Goal: Task Accomplishment & Management: Use online tool/utility

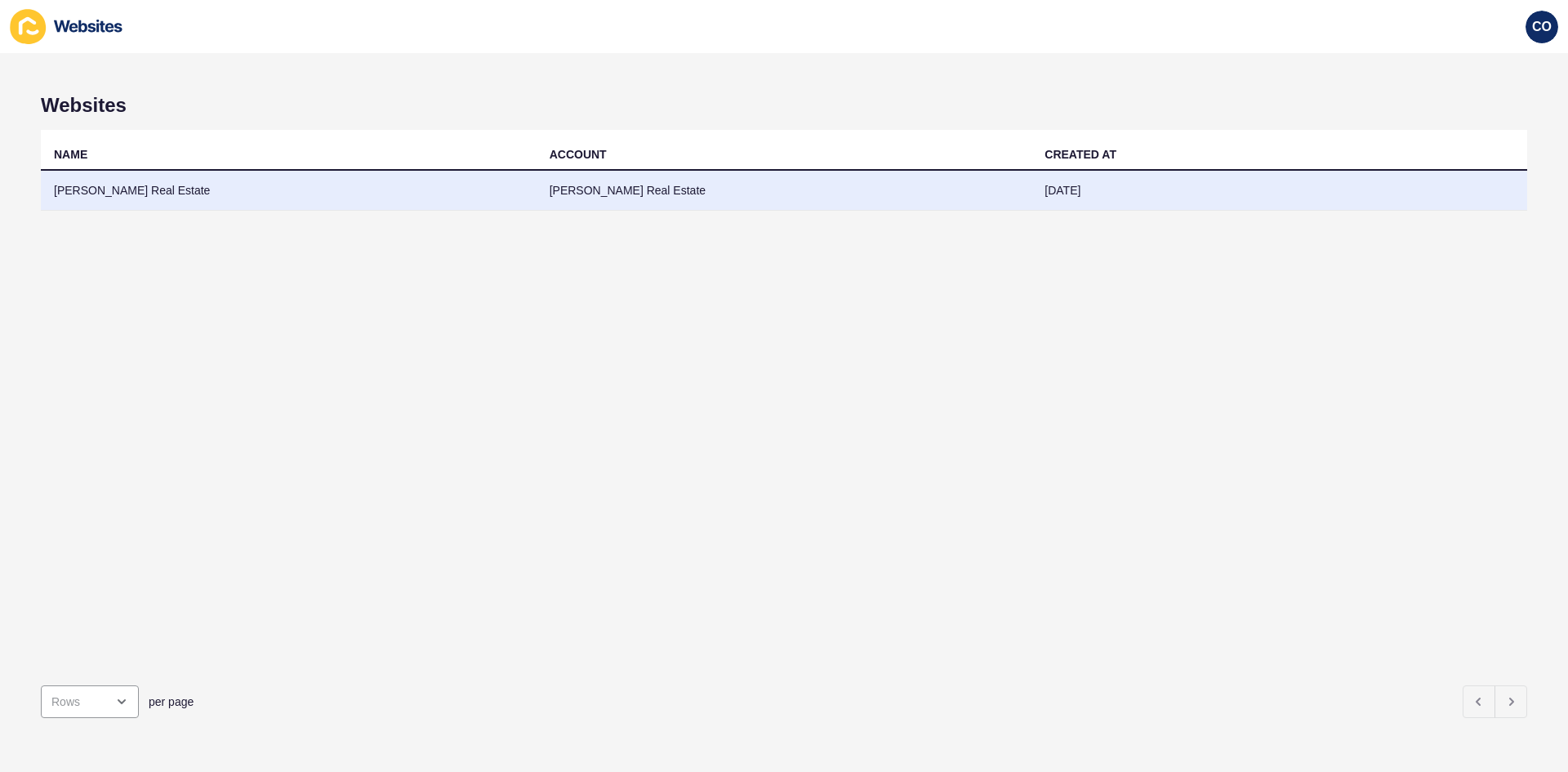
click at [90, 195] on td "[PERSON_NAME] Real Estate" at bounding box center [289, 191] width 496 height 40
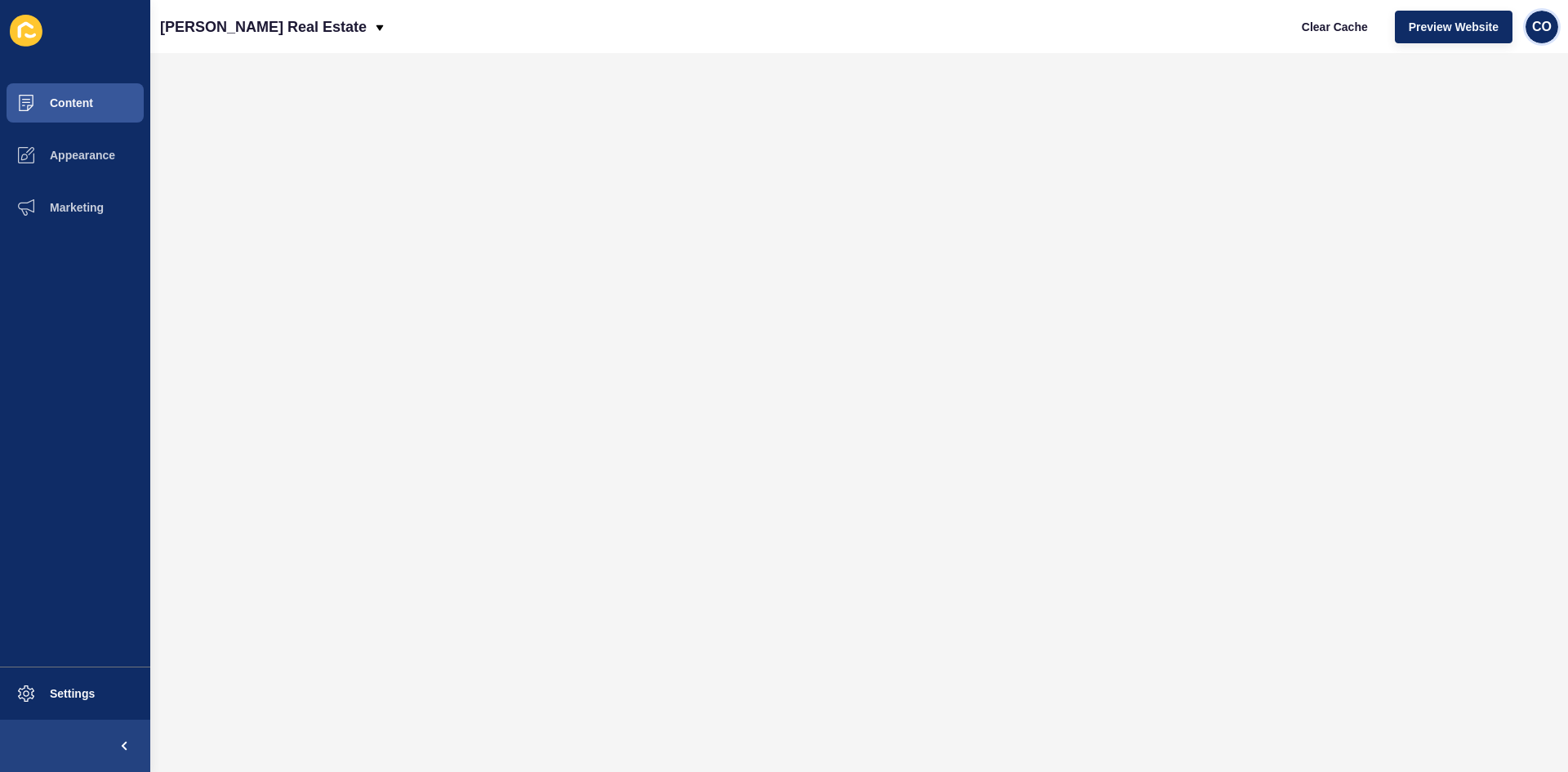
click at [1542, 32] on span "CO" at bounding box center [1542, 27] width 20 height 17
click at [1473, 142] on link "Logout" at bounding box center [1502, 136] width 120 height 36
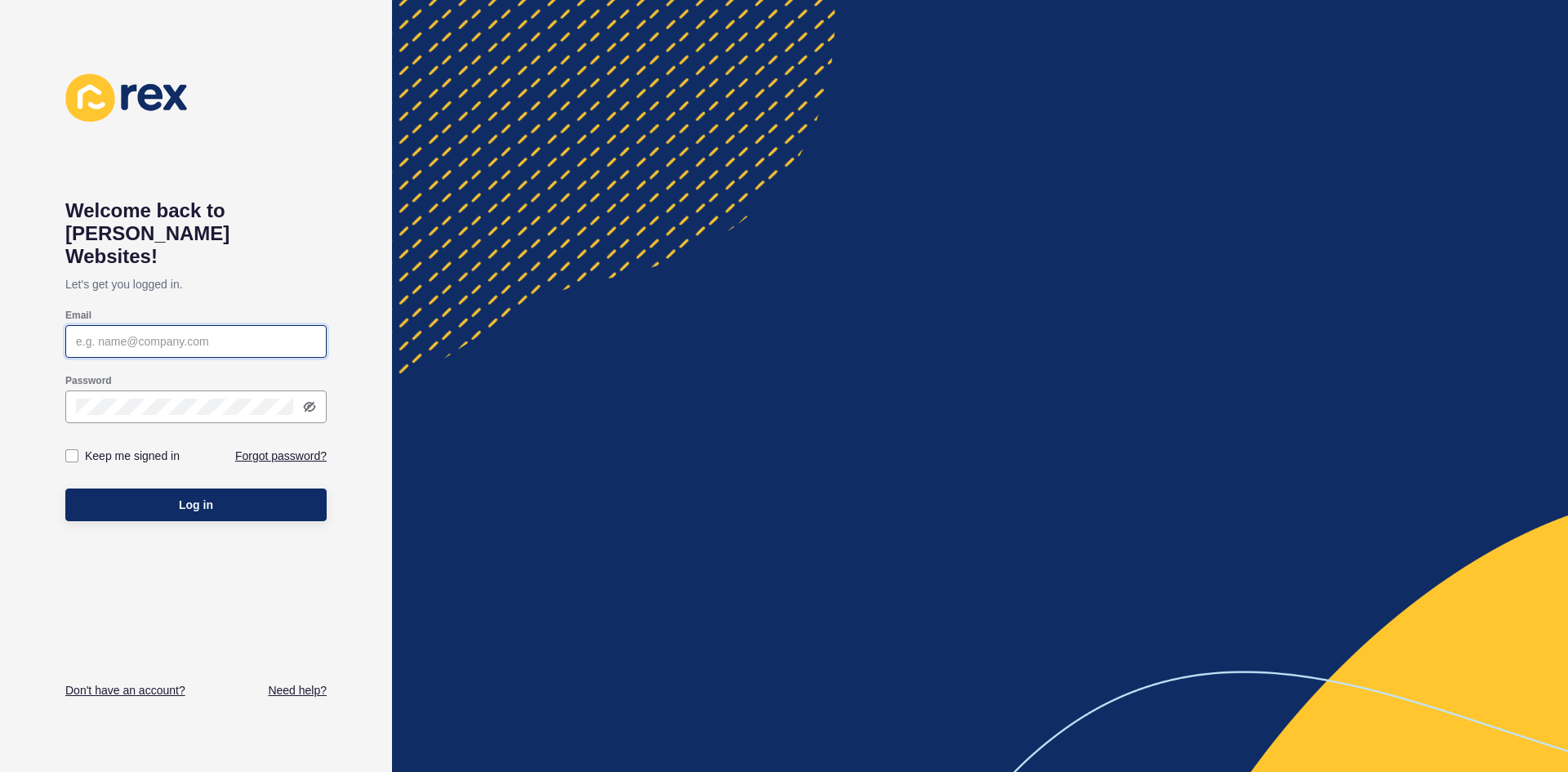
type input "christian.oliveros@rexsoftware.com.au"
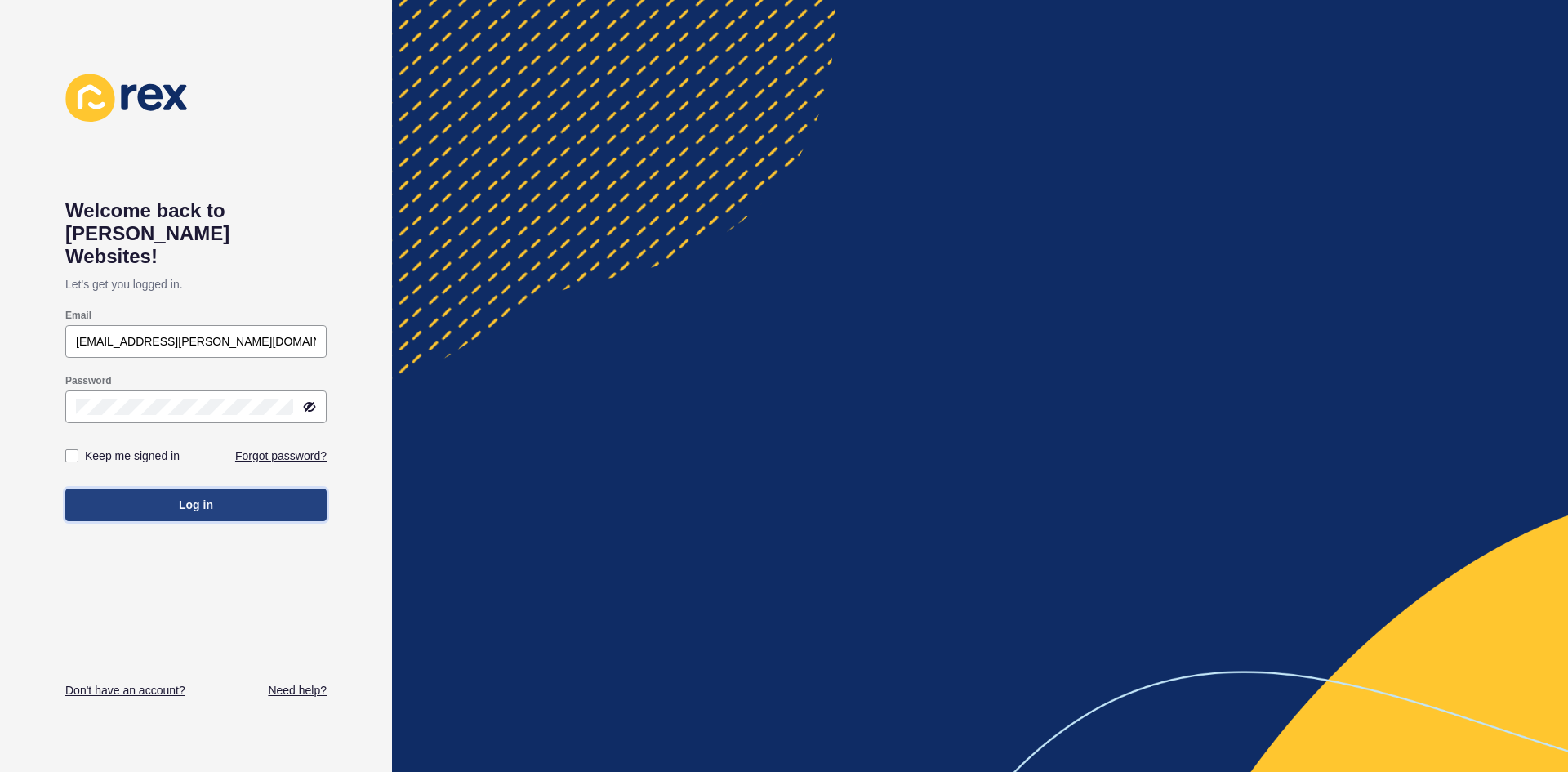
click at [270, 488] on button "Log in" at bounding box center [196, 504] width 261 height 32
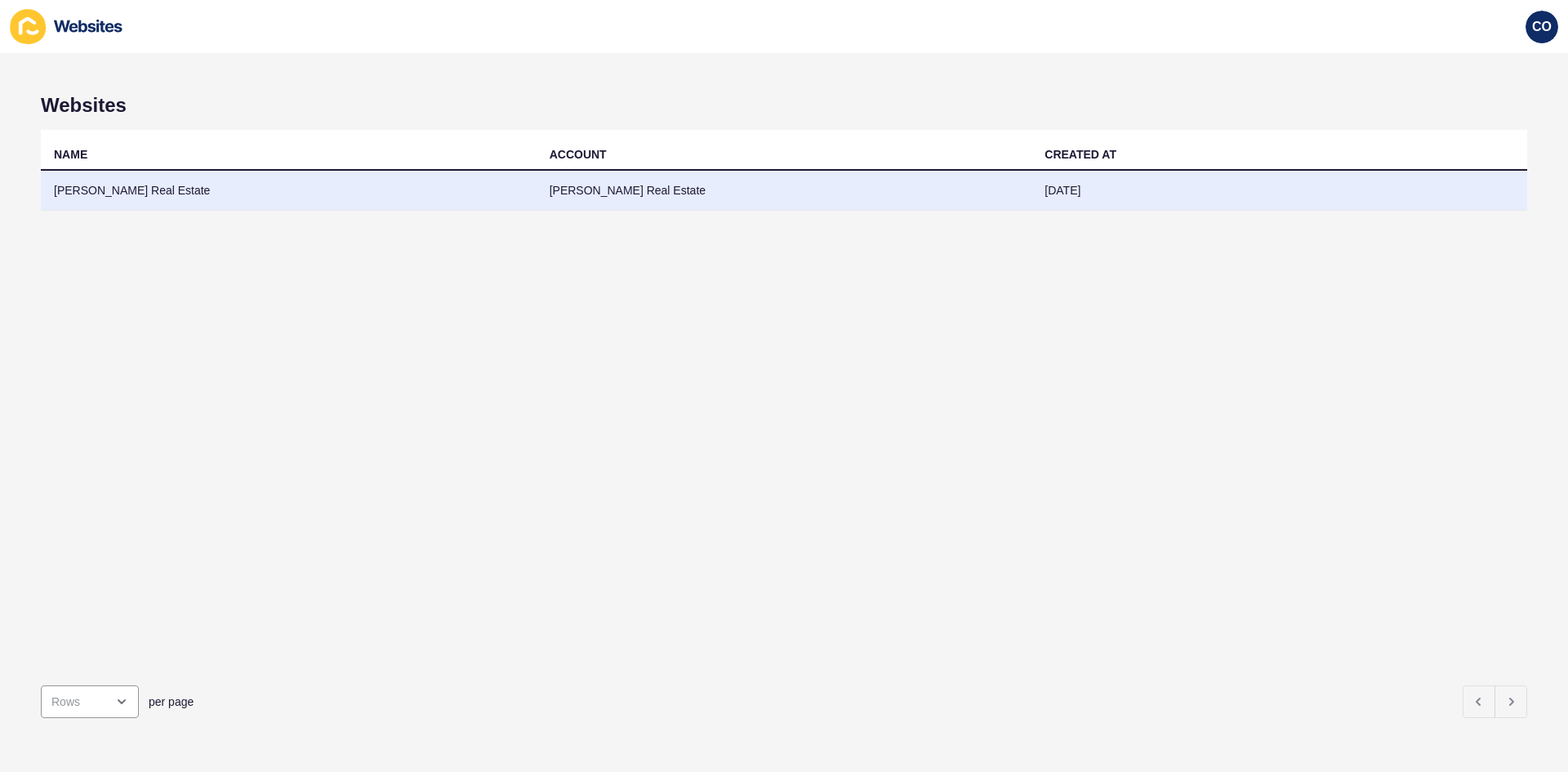
click at [143, 192] on td "Burnham Real Estate" at bounding box center [289, 191] width 496 height 40
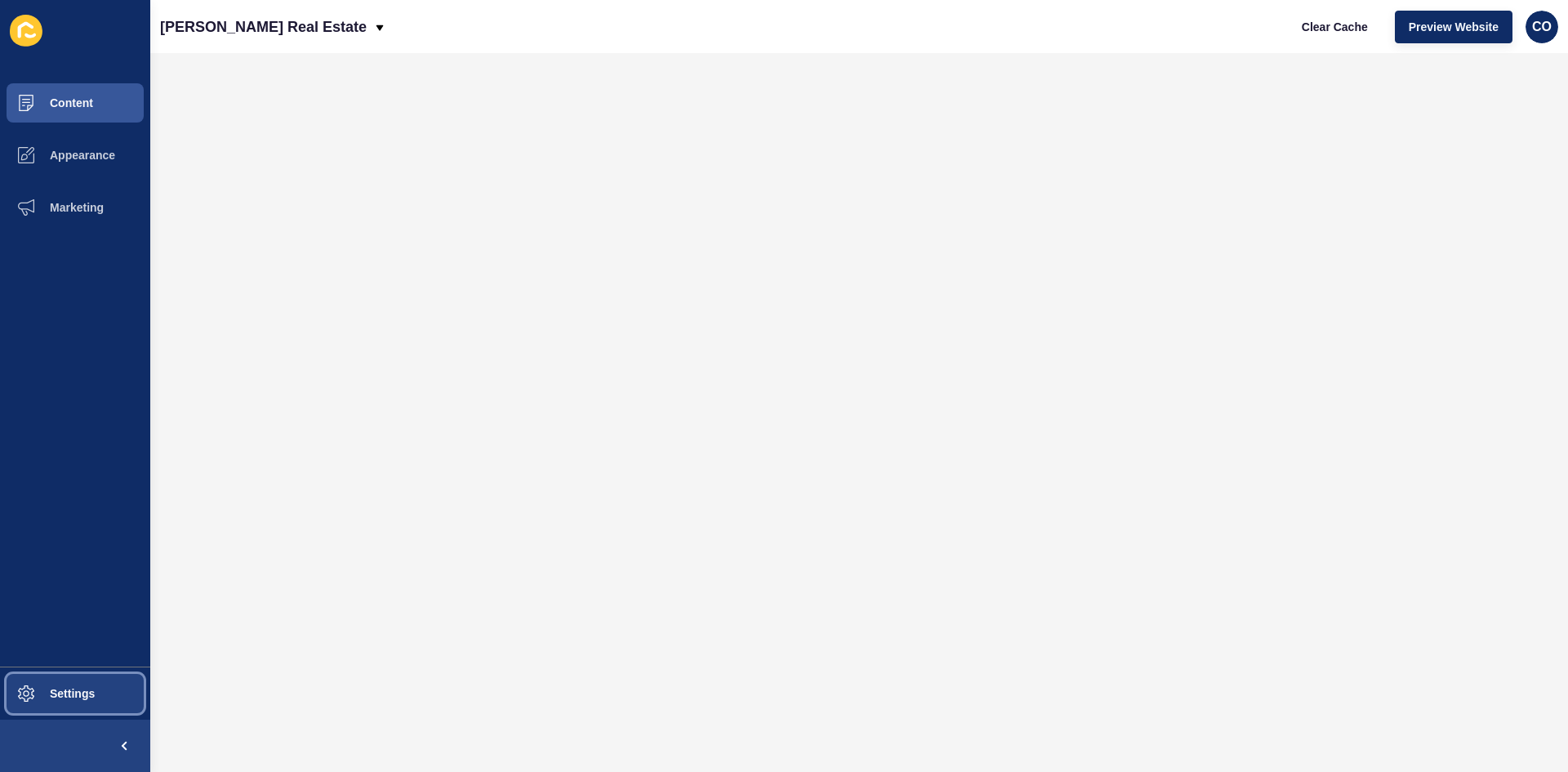
click at [111, 702] on button "Settings" at bounding box center [75, 693] width 150 height 52
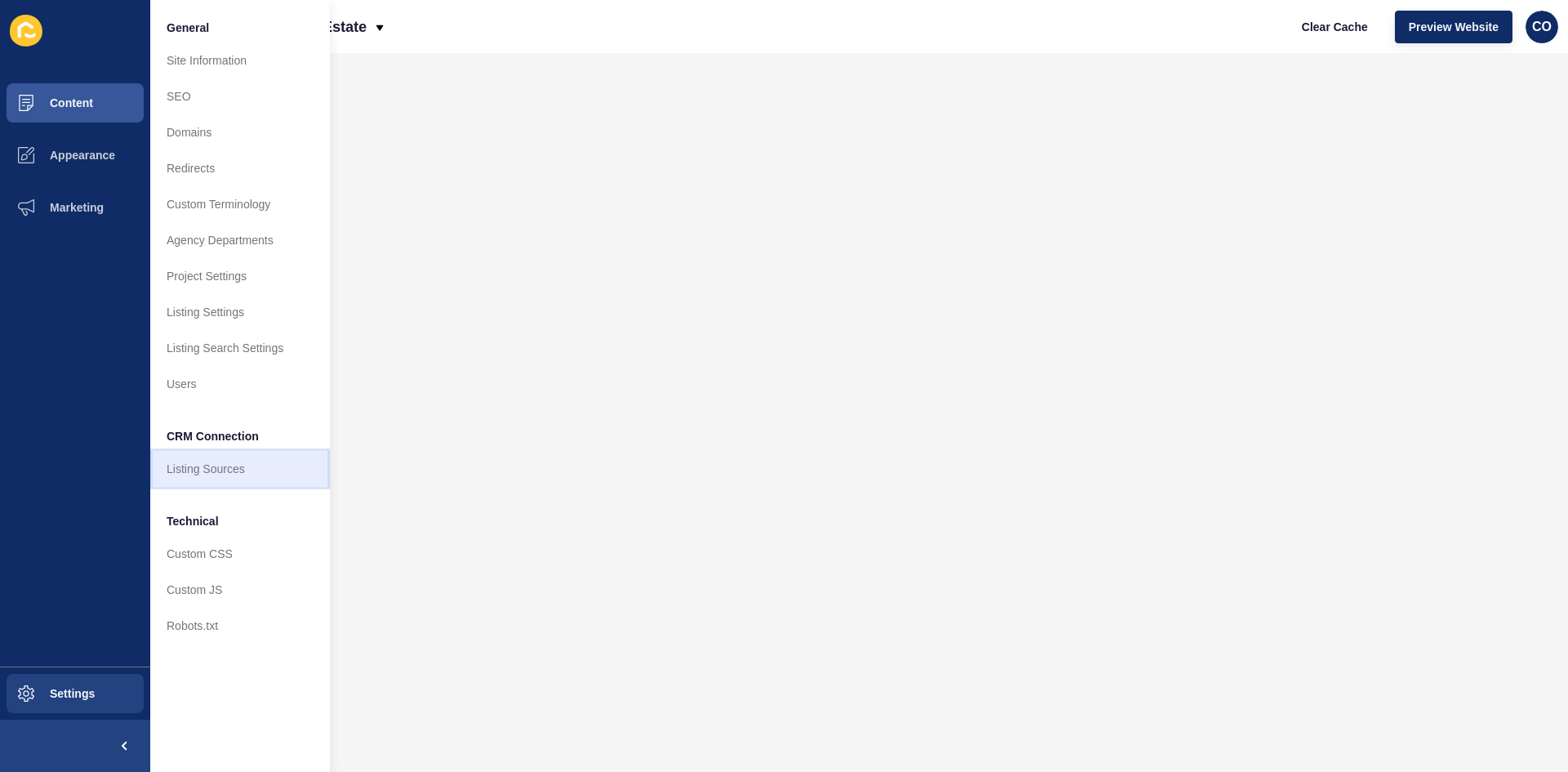
click at [229, 474] on link "Listing Sources" at bounding box center [240, 469] width 180 height 36
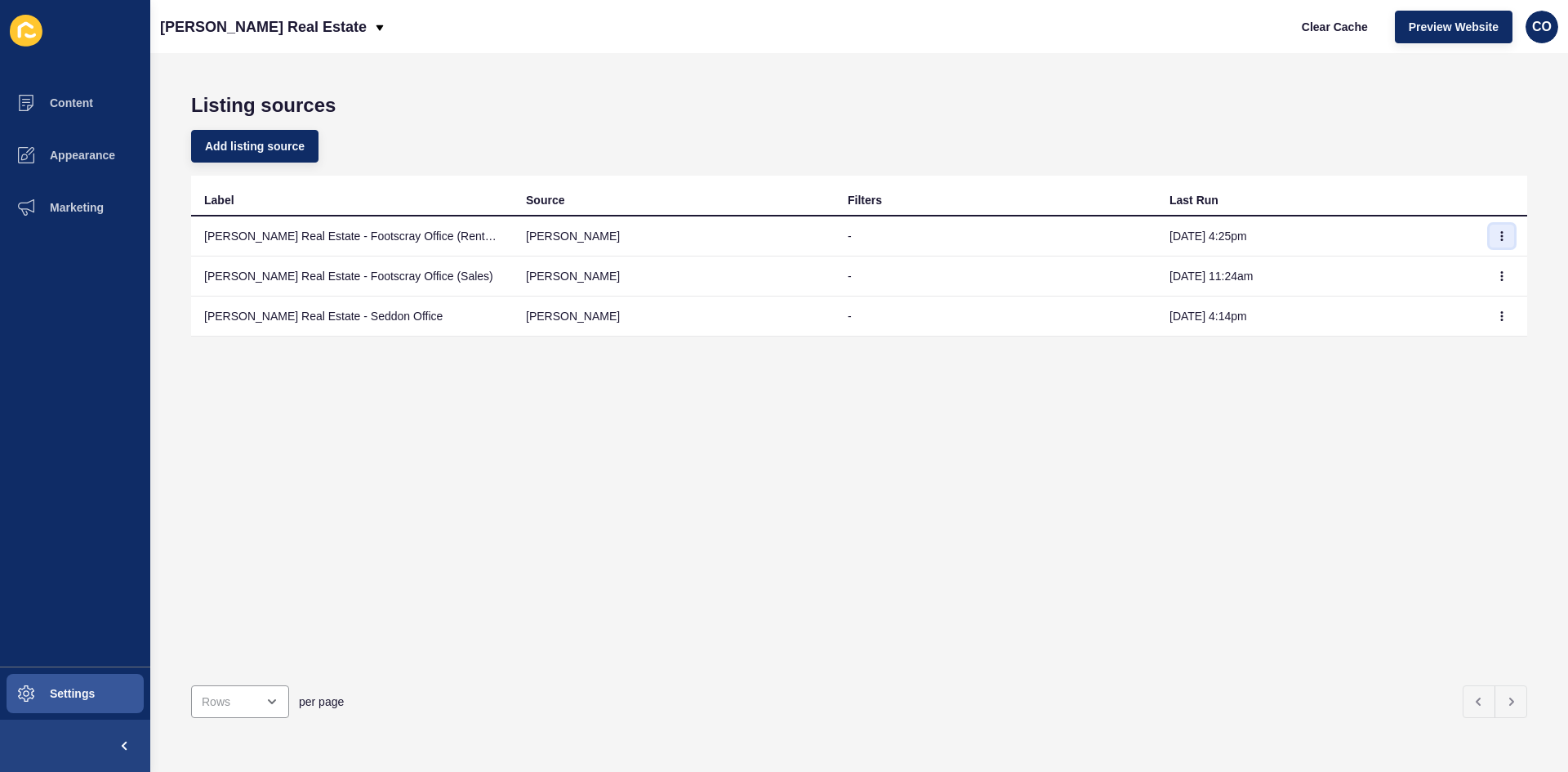
click at [1498, 234] on icon "button" at bounding box center [1502, 236] width 10 height 10
click at [1433, 268] on link "Sync now" at bounding box center [1445, 268] width 114 height 36
click at [1502, 275] on icon "button" at bounding box center [1502, 276] width 1 height 8
click at [1432, 309] on link "Sync now" at bounding box center [1445, 308] width 114 height 36
click at [1498, 312] on icon "button" at bounding box center [1502, 316] width 10 height 10
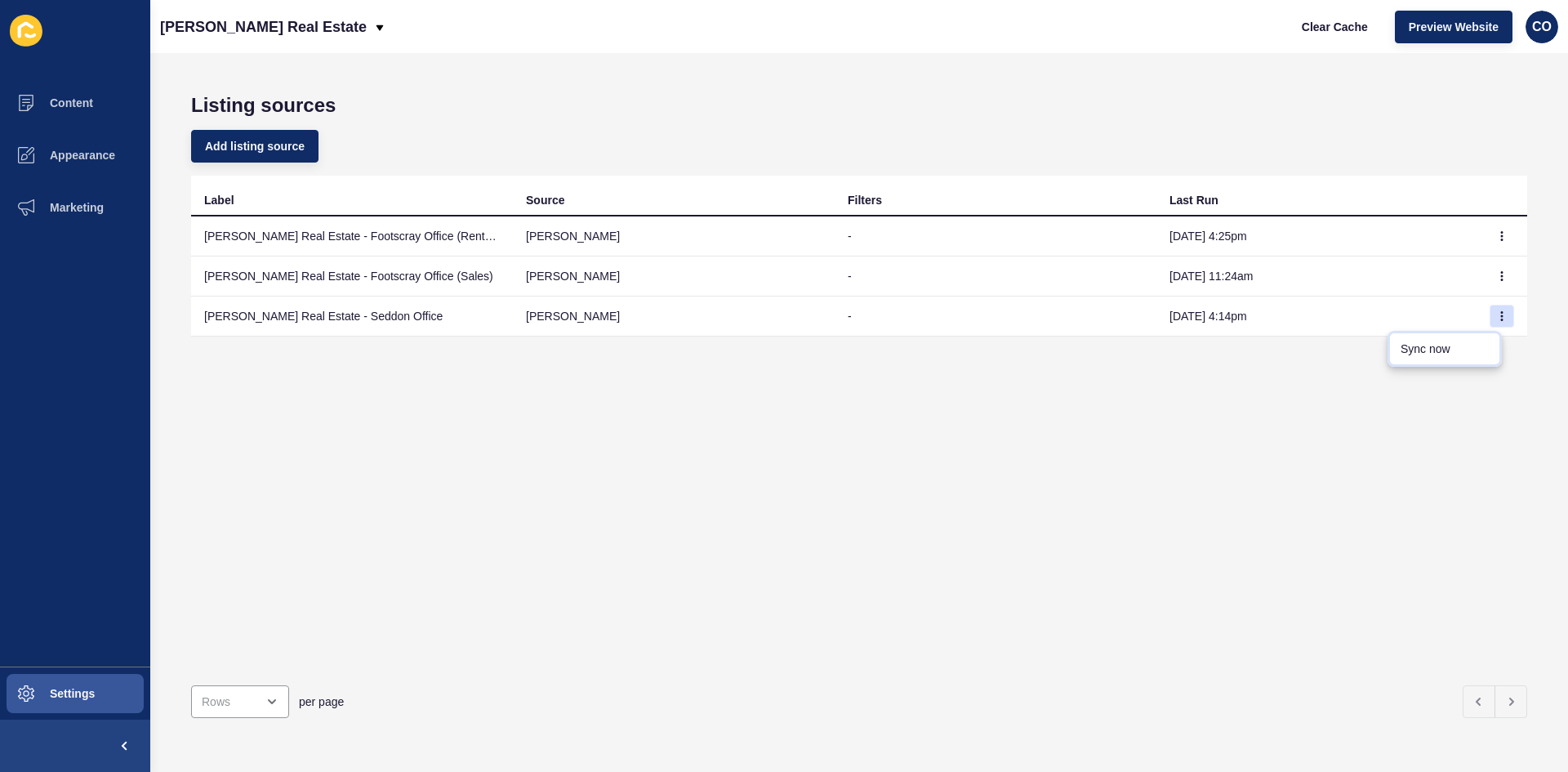
drag, startPoint x: 1417, startPoint y: 352, endPoint x: 1364, endPoint y: 358, distance: 53.3
click at [1418, 352] on link "Sync now" at bounding box center [1445, 348] width 114 height 36
click at [1502, 235] on icon "button" at bounding box center [1502, 236] width 1 height 8
click at [1431, 265] on link "Sync now" at bounding box center [1445, 268] width 114 height 36
click at [1498, 318] on icon "button" at bounding box center [1502, 316] width 10 height 10
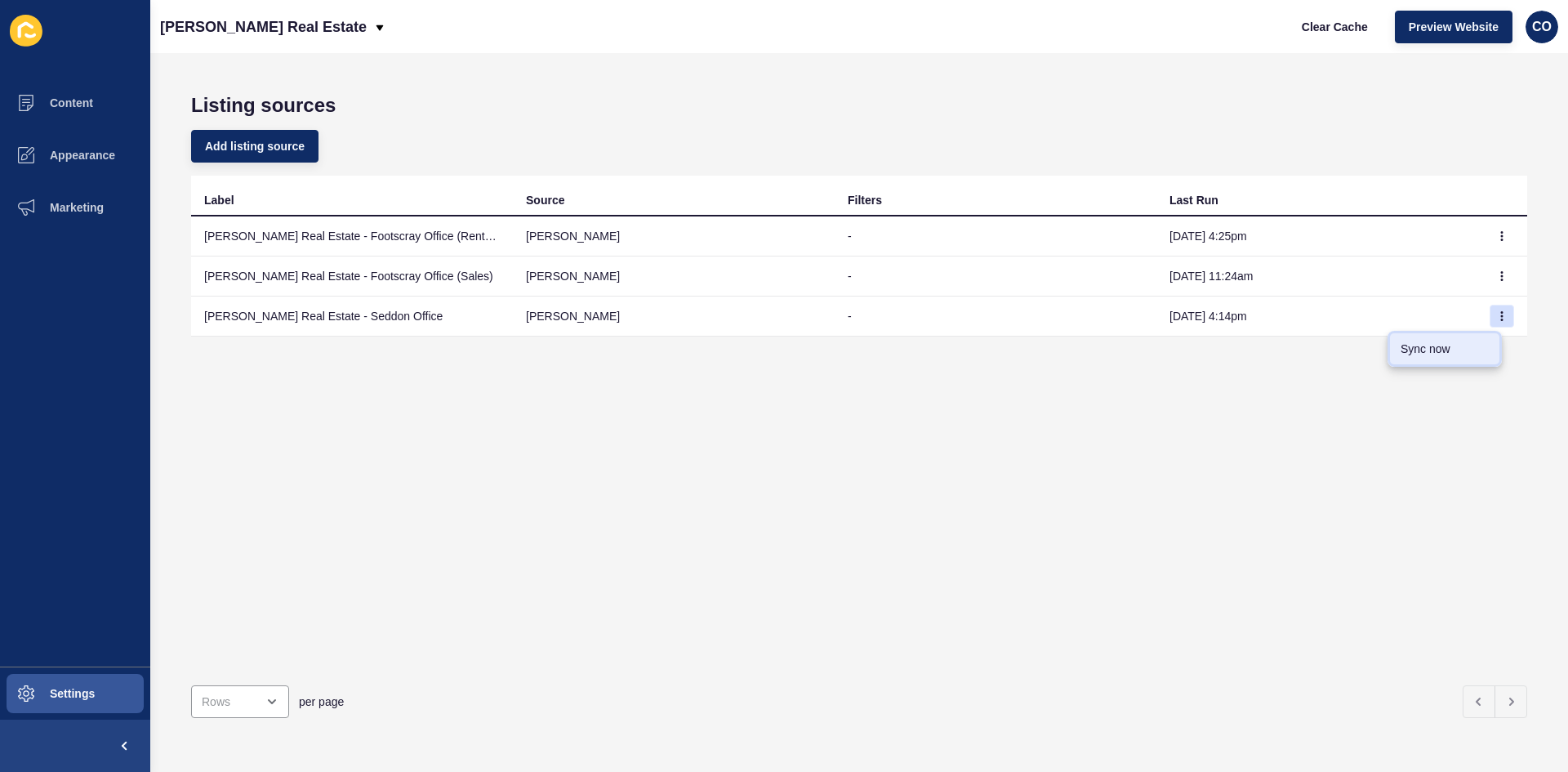
click at [1435, 350] on link "Sync now" at bounding box center [1445, 348] width 114 height 36
click at [1498, 274] on icon "button" at bounding box center [1502, 276] width 10 height 10
click at [1415, 302] on link "Sync now" at bounding box center [1445, 308] width 114 height 36
click at [1341, 34] on span "Clear Cache" at bounding box center [1335, 27] width 66 height 17
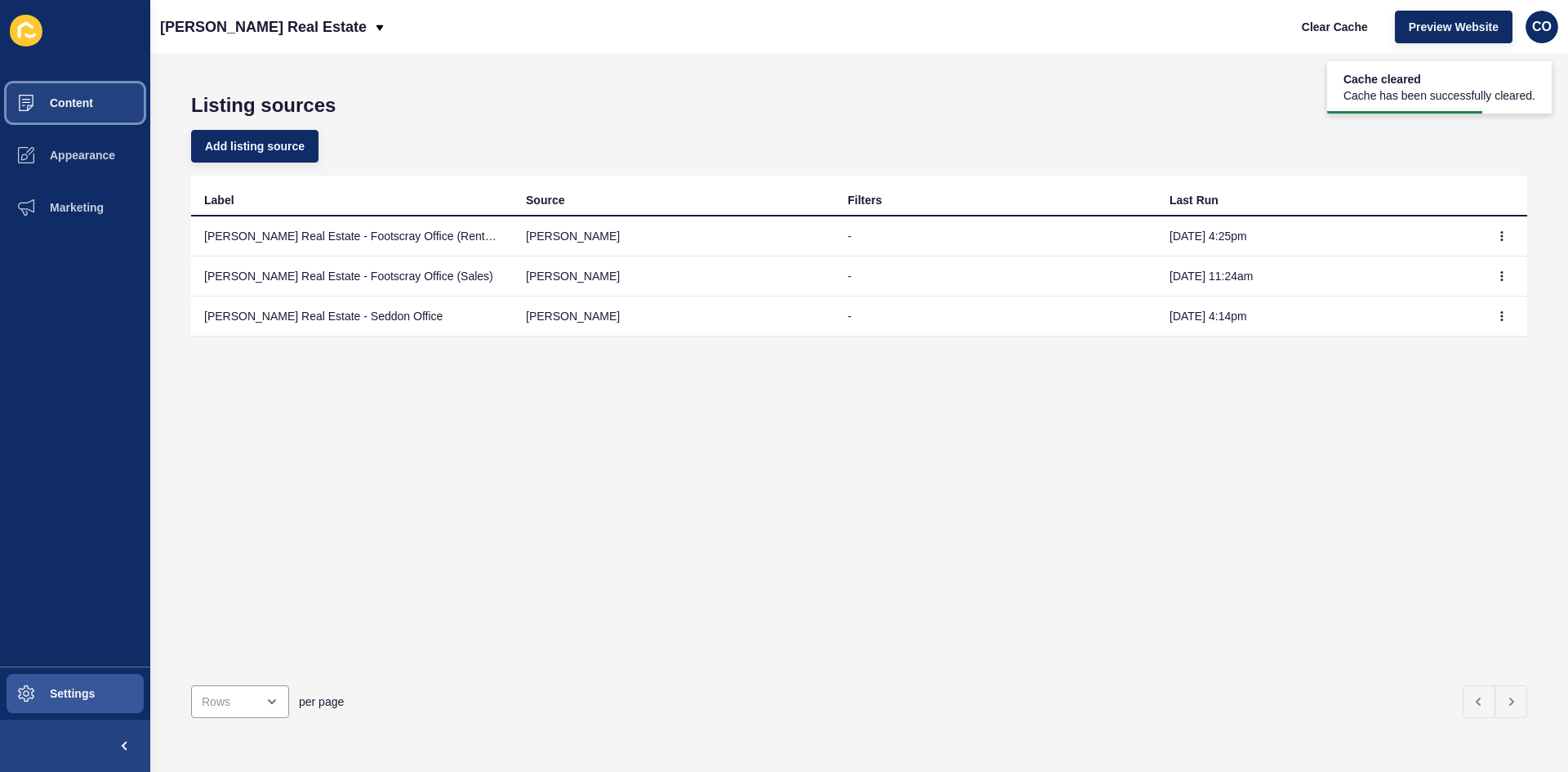
click at [85, 103] on span "Content" at bounding box center [45, 103] width 95 height 13
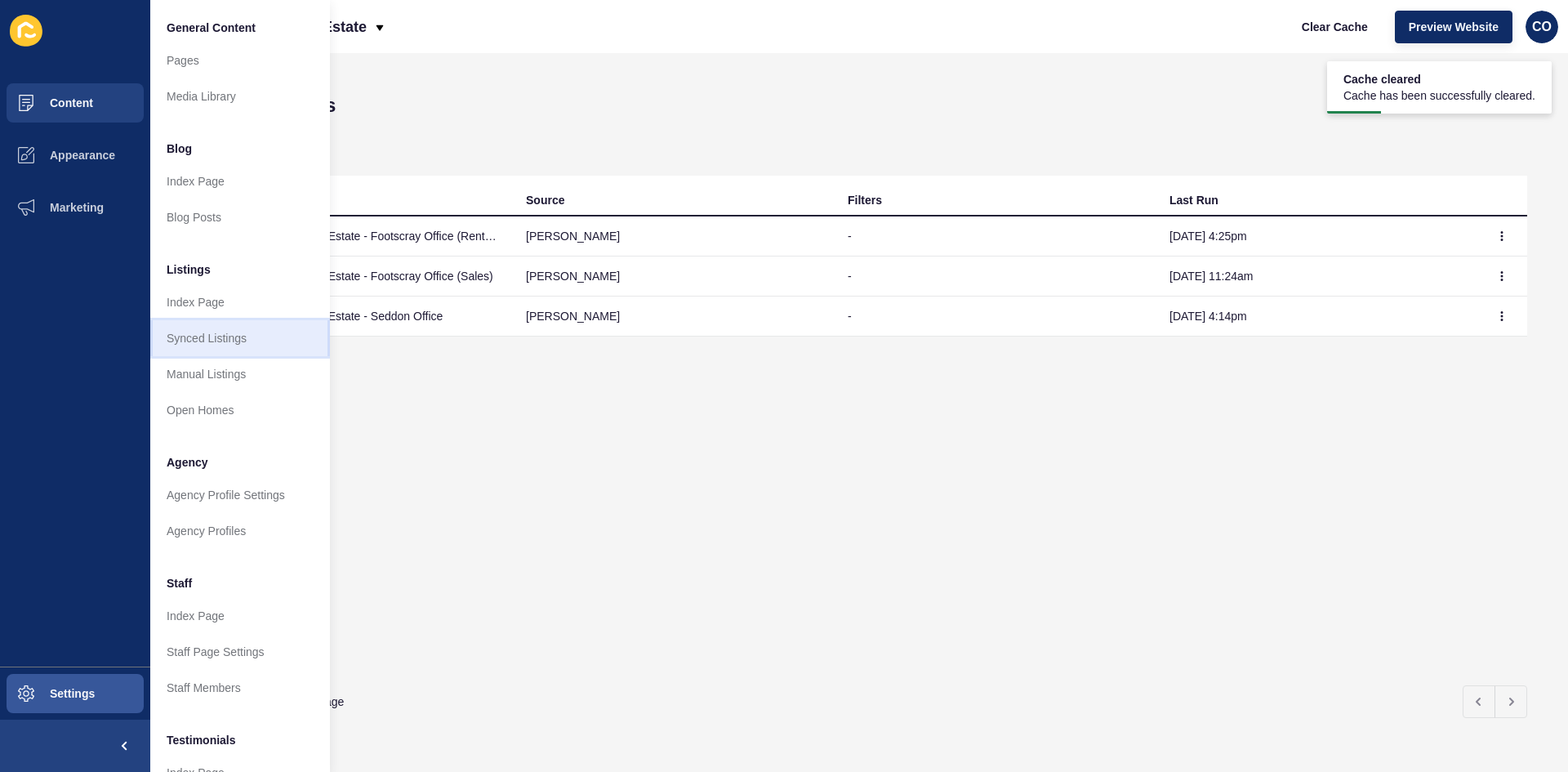
click at [232, 344] on link "Synced Listings" at bounding box center [240, 337] width 180 height 36
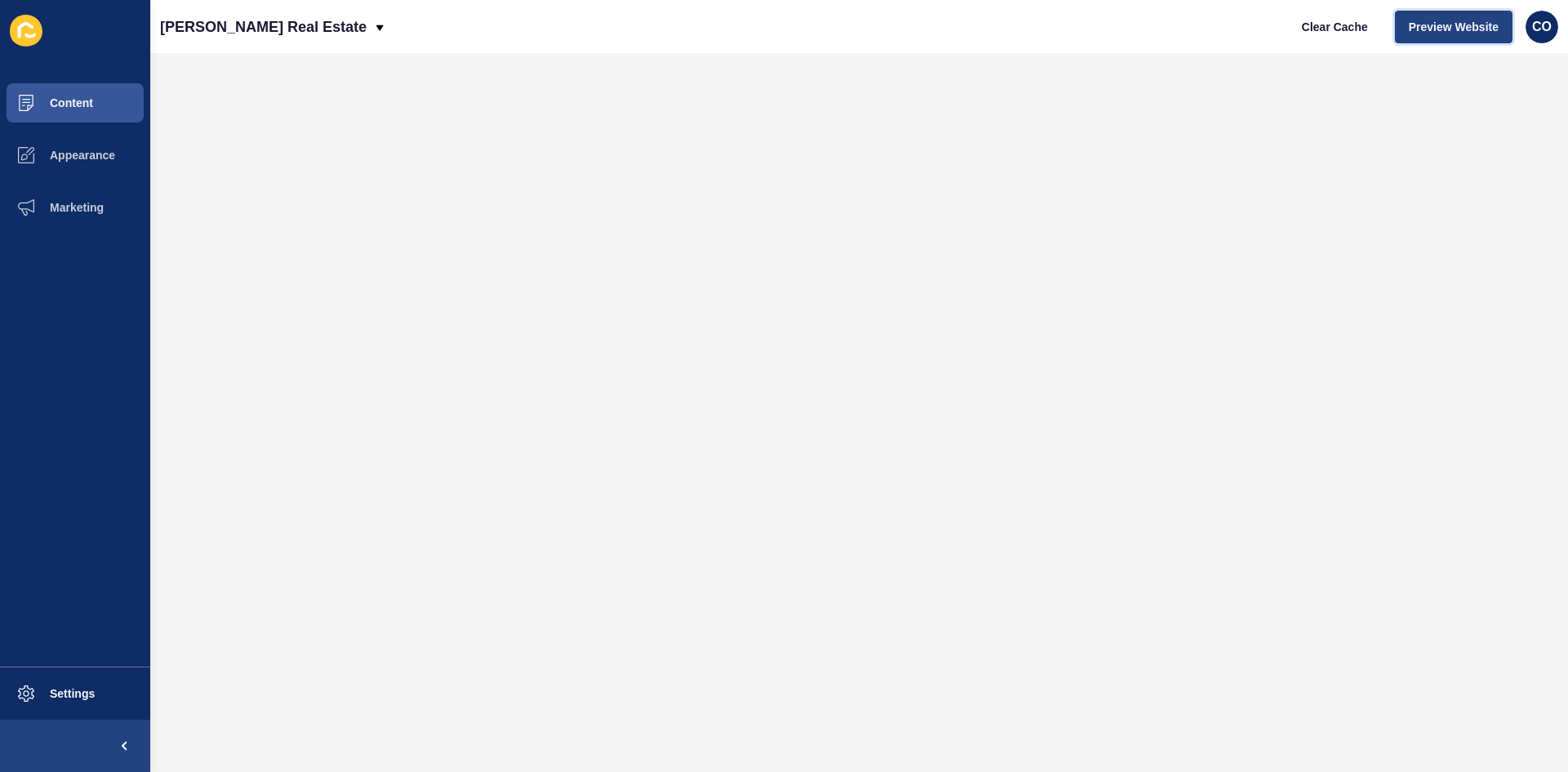
click at [1441, 30] on span "Preview Website" at bounding box center [1454, 27] width 90 height 17
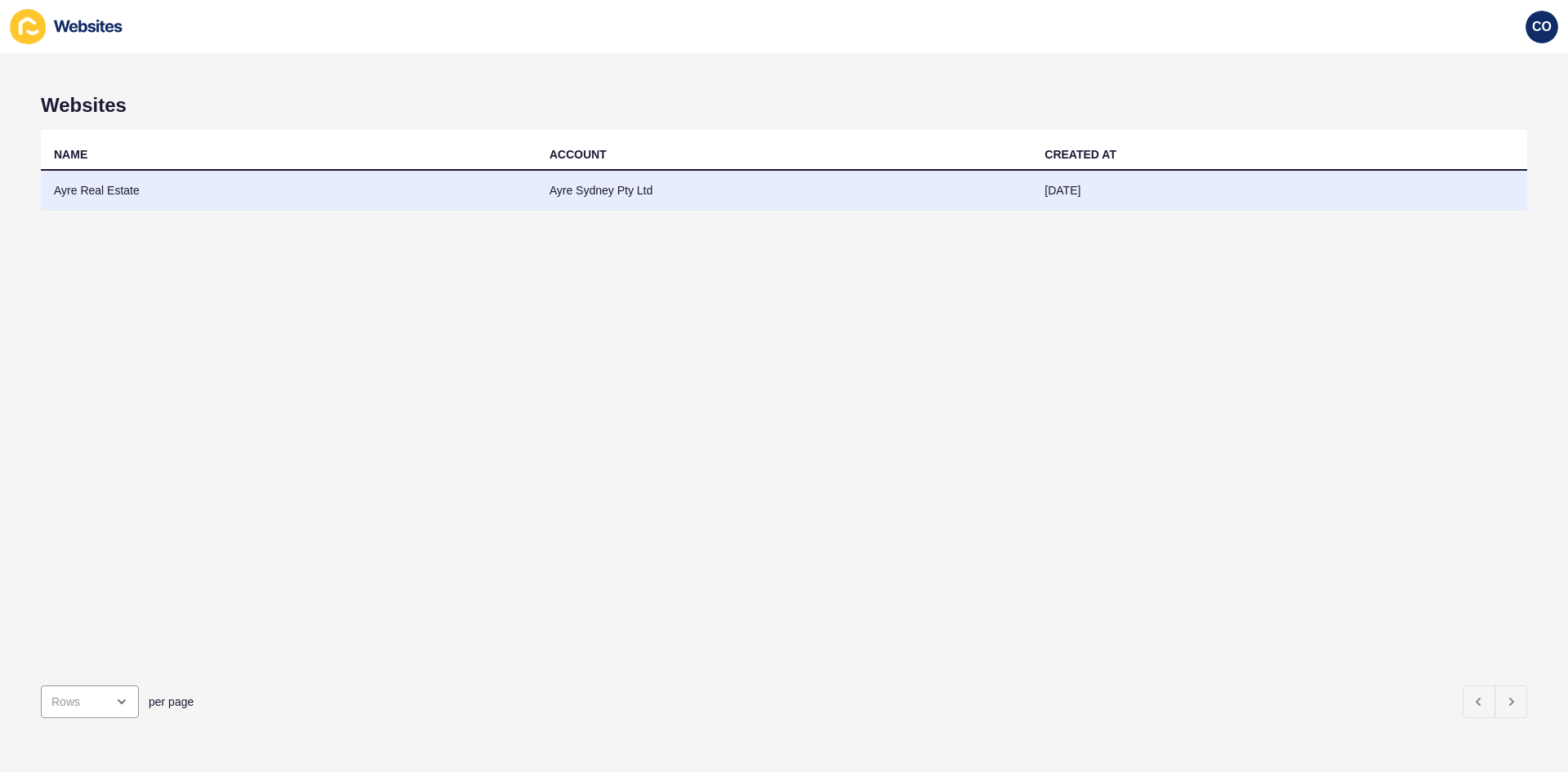
click at [109, 193] on td "Ayre Real Estate" at bounding box center [289, 191] width 496 height 40
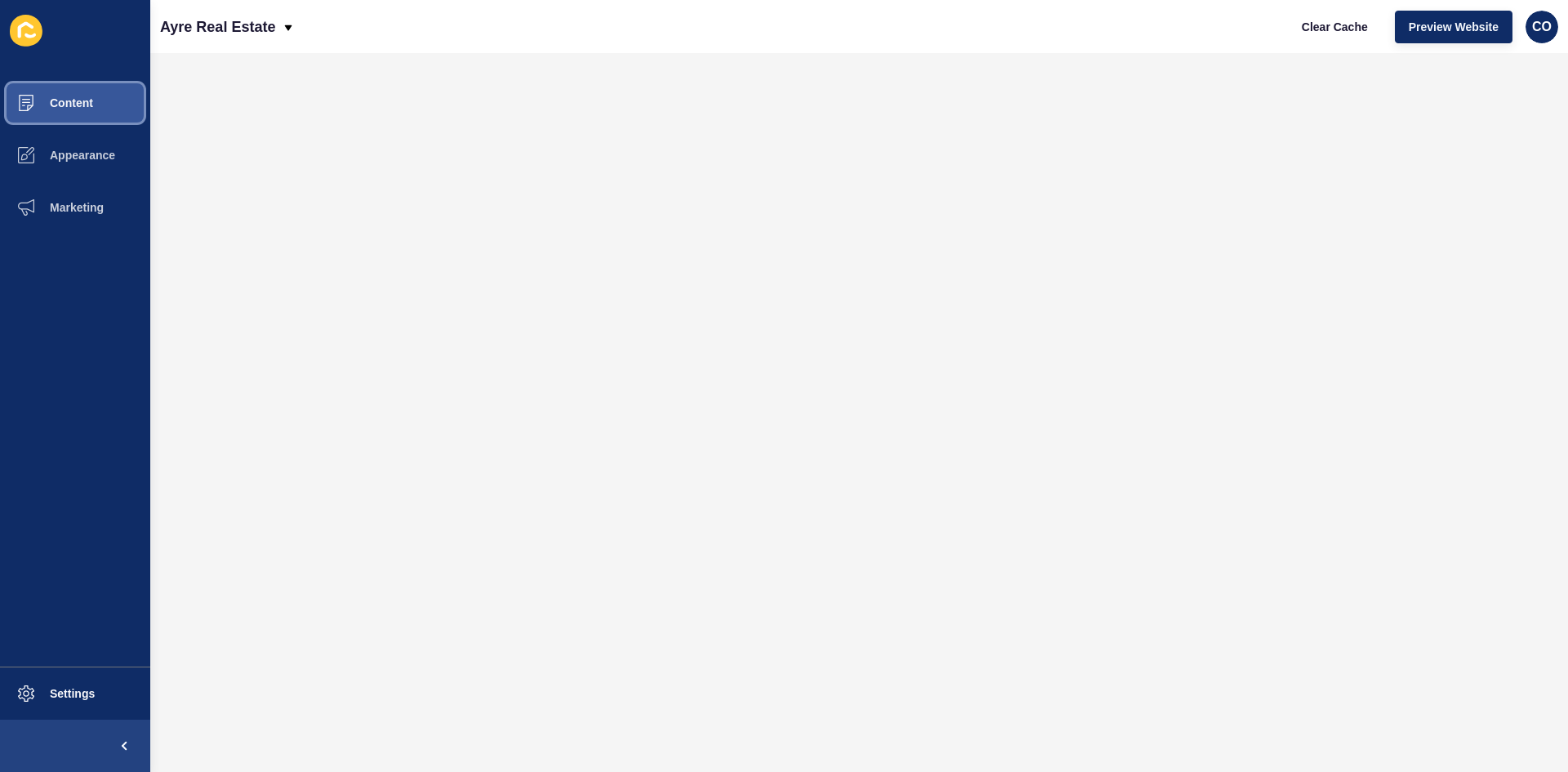
click at [99, 105] on button "Content" at bounding box center [75, 103] width 150 height 52
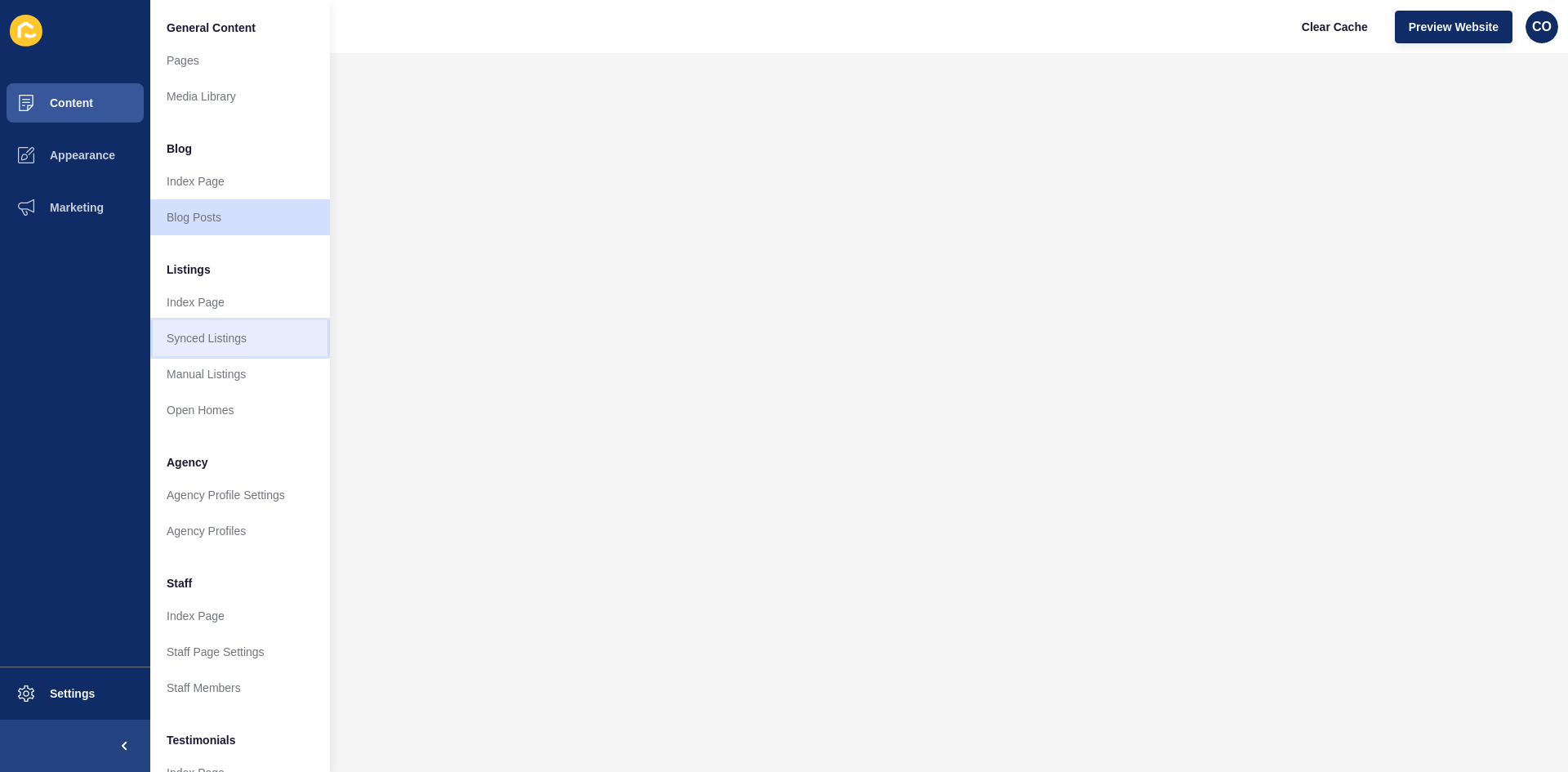
click at [246, 342] on link "Synced Listings" at bounding box center [240, 337] width 180 height 36
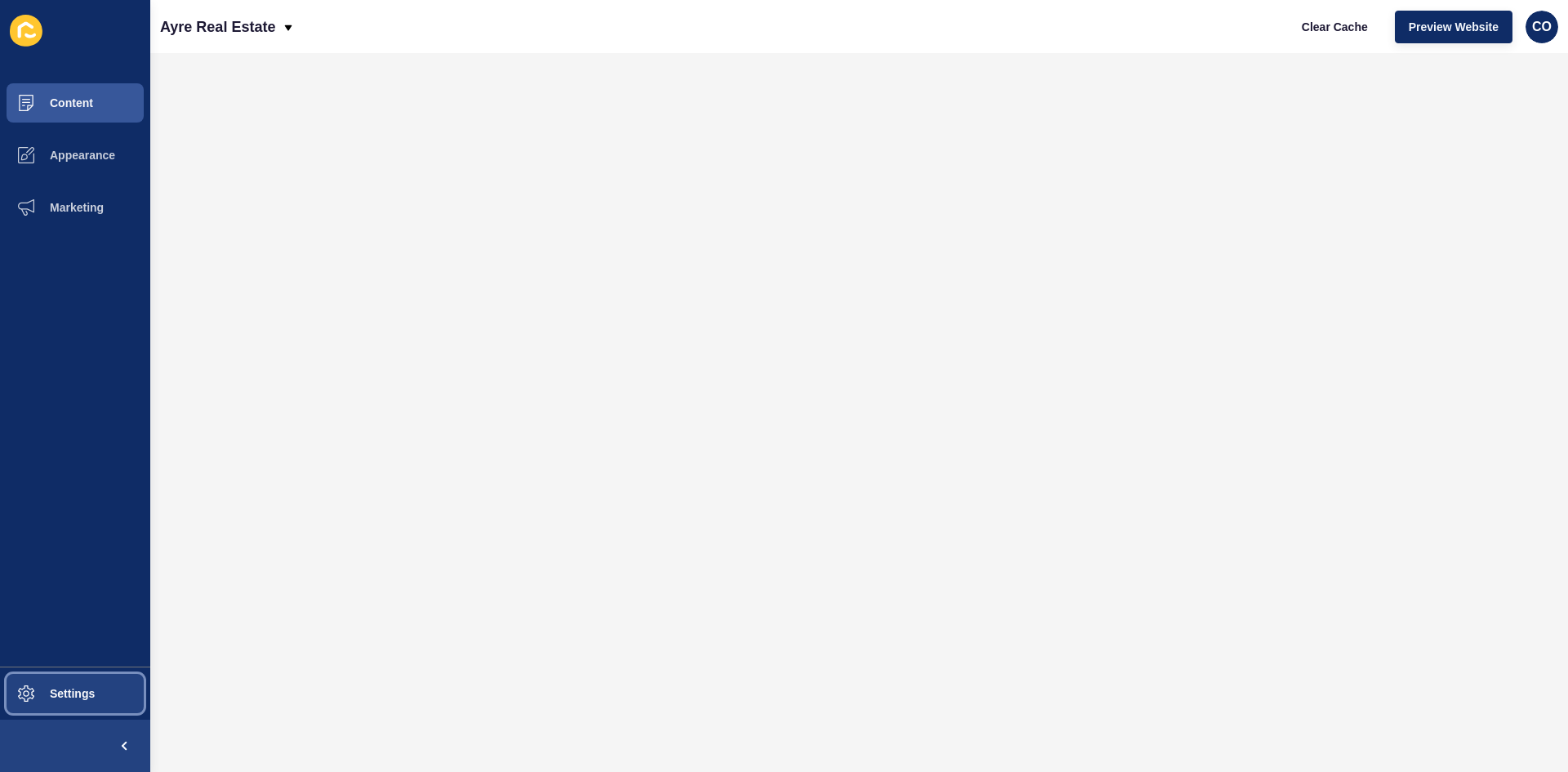
click at [92, 692] on span "Settings" at bounding box center [46, 693] width 97 height 13
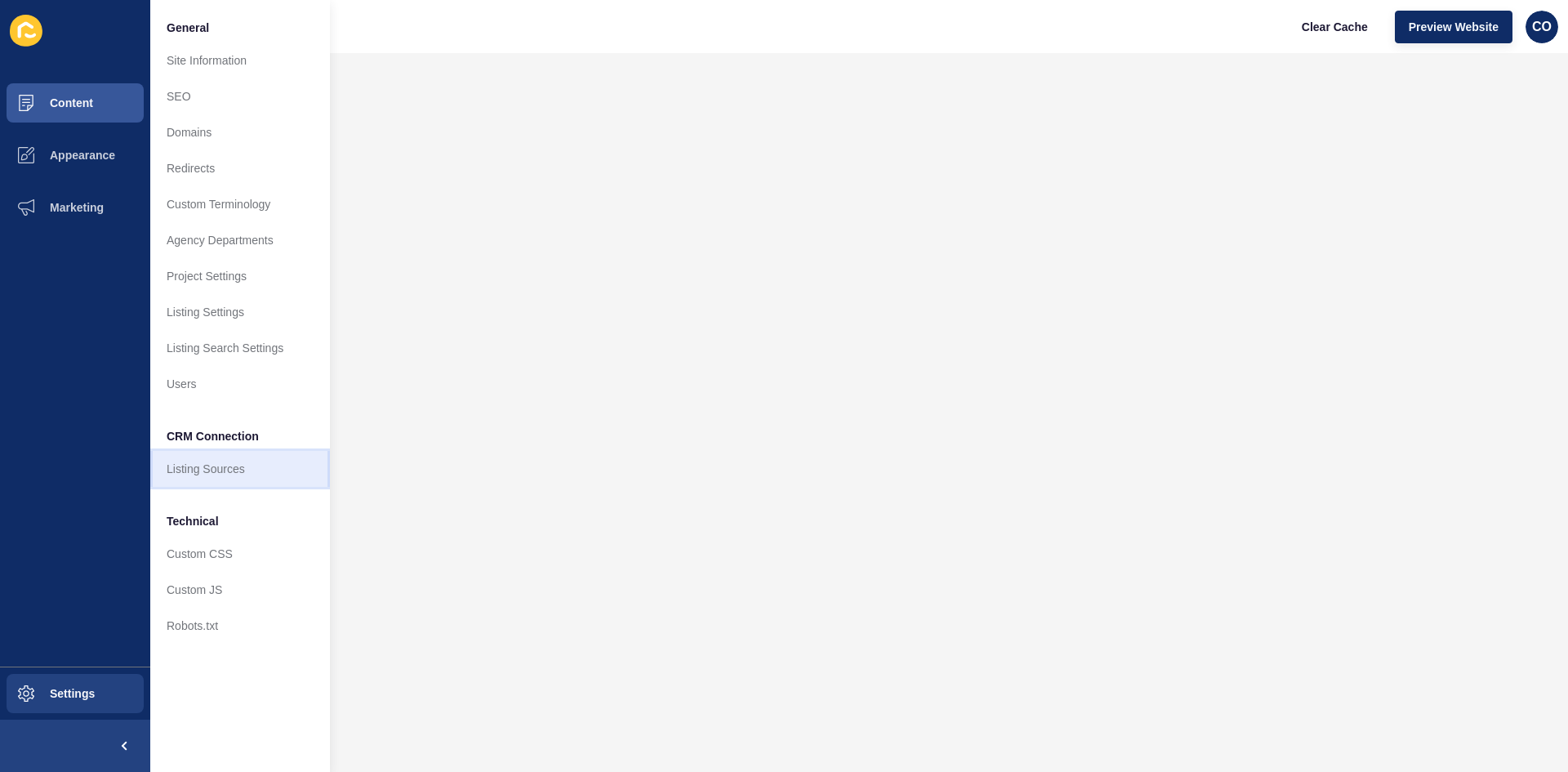
click at [240, 469] on link "Listing Sources" at bounding box center [240, 469] width 180 height 36
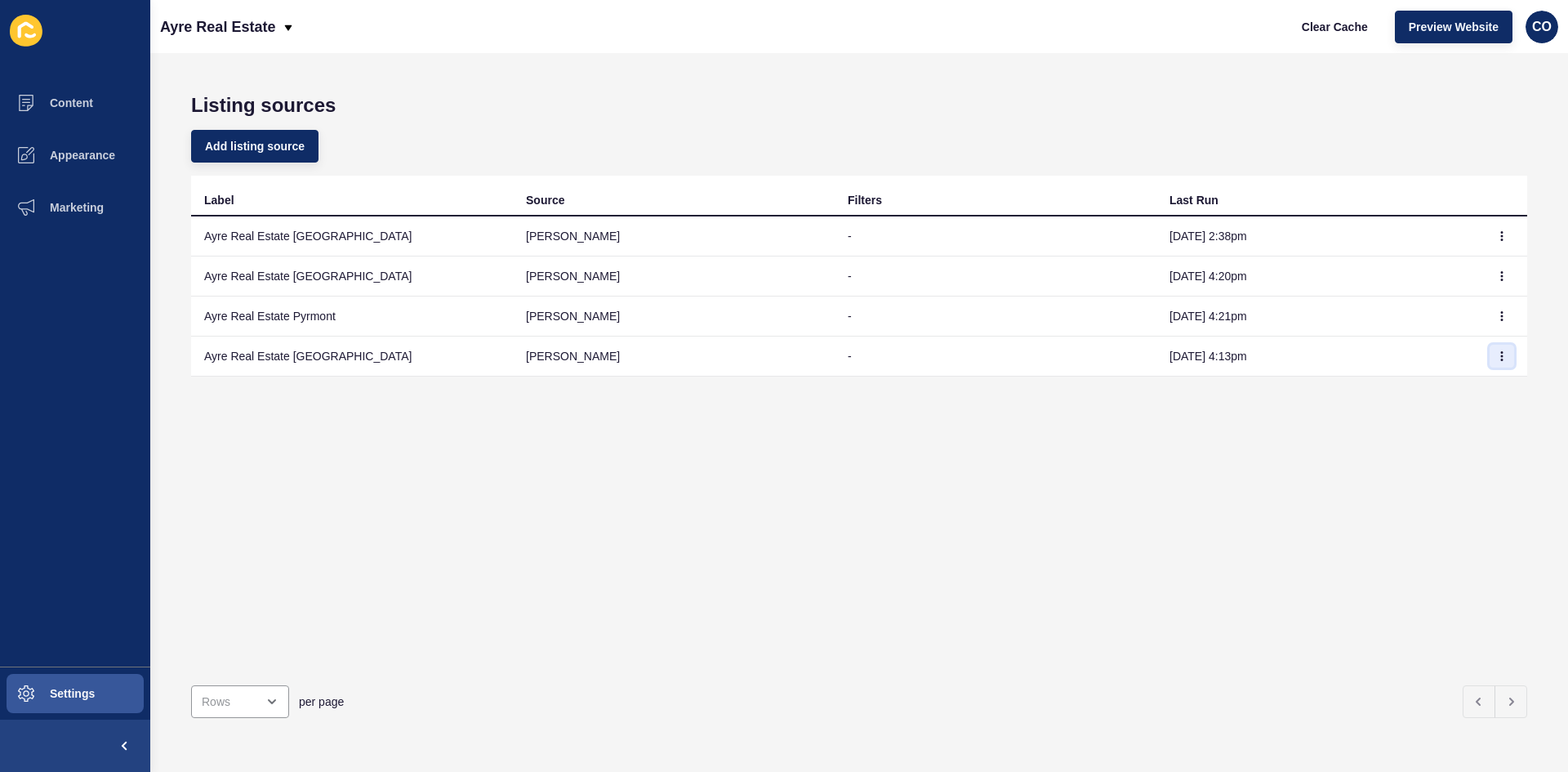
click at [1498, 357] on icon "button" at bounding box center [1502, 357] width 10 height 10
click at [1435, 385] on link "Sync now" at bounding box center [1445, 388] width 114 height 36
click at [1502, 317] on icon "button" at bounding box center [1502, 316] width 1 height 8
click at [1430, 351] on link "Sync now" at bounding box center [1445, 348] width 114 height 36
click at [1498, 235] on icon "button" at bounding box center [1502, 236] width 10 height 10
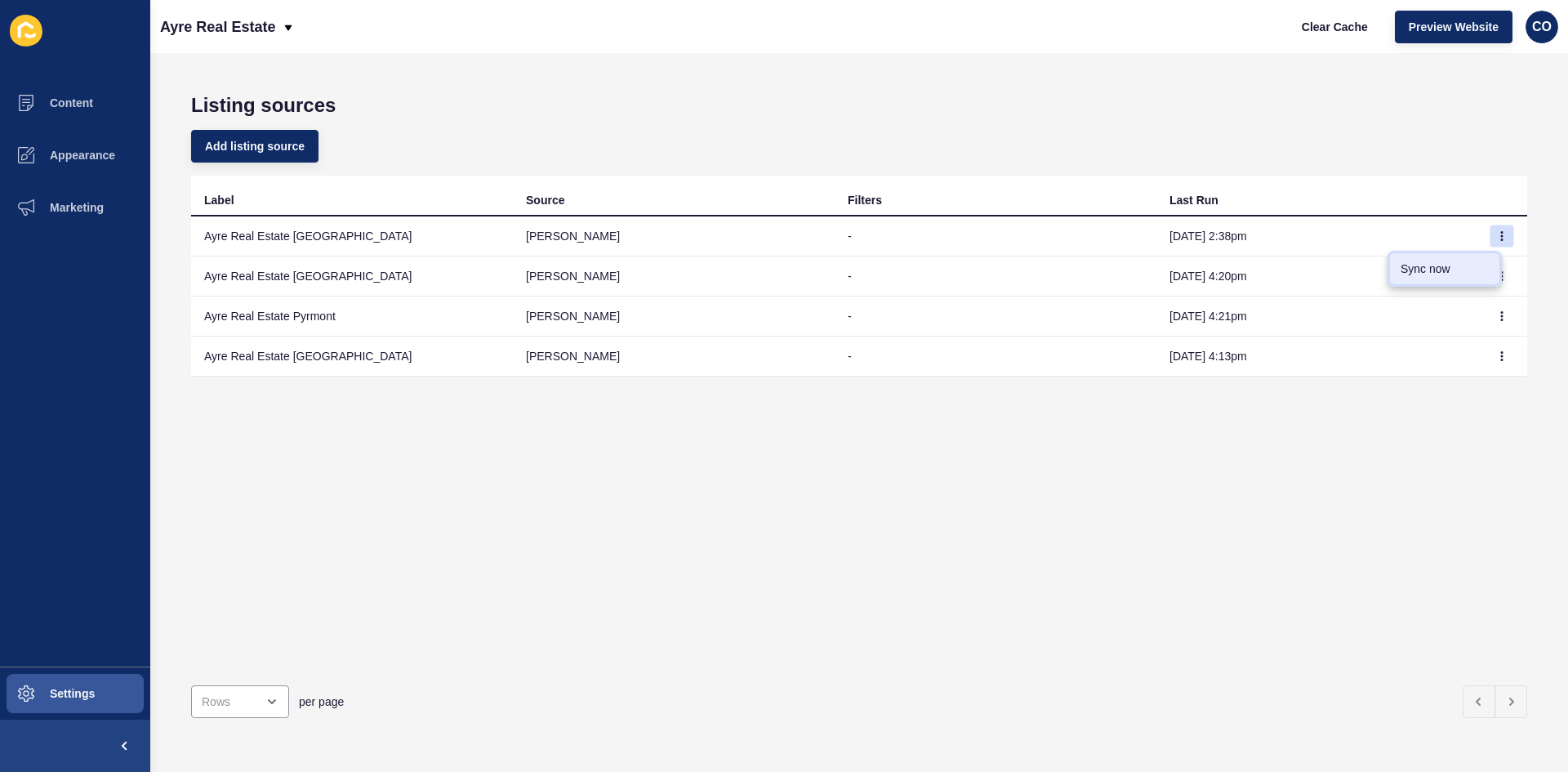
click at [1445, 270] on link "Sync now" at bounding box center [1445, 268] width 114 height 36
click at [1502, 236] on icon "button" at bounding box center [1502, 236] width 1 height 8
click at [1411, 267] on link "Sync now" at bounding box center [1445, 268] width 114 height 36
click at [1467, 30] on span "Preview Website" at bounding box center [1454, 27] width 90 height 17
click at [1498, 235] on icon "button" at bounding box center [1502, 236] width 10 height 10
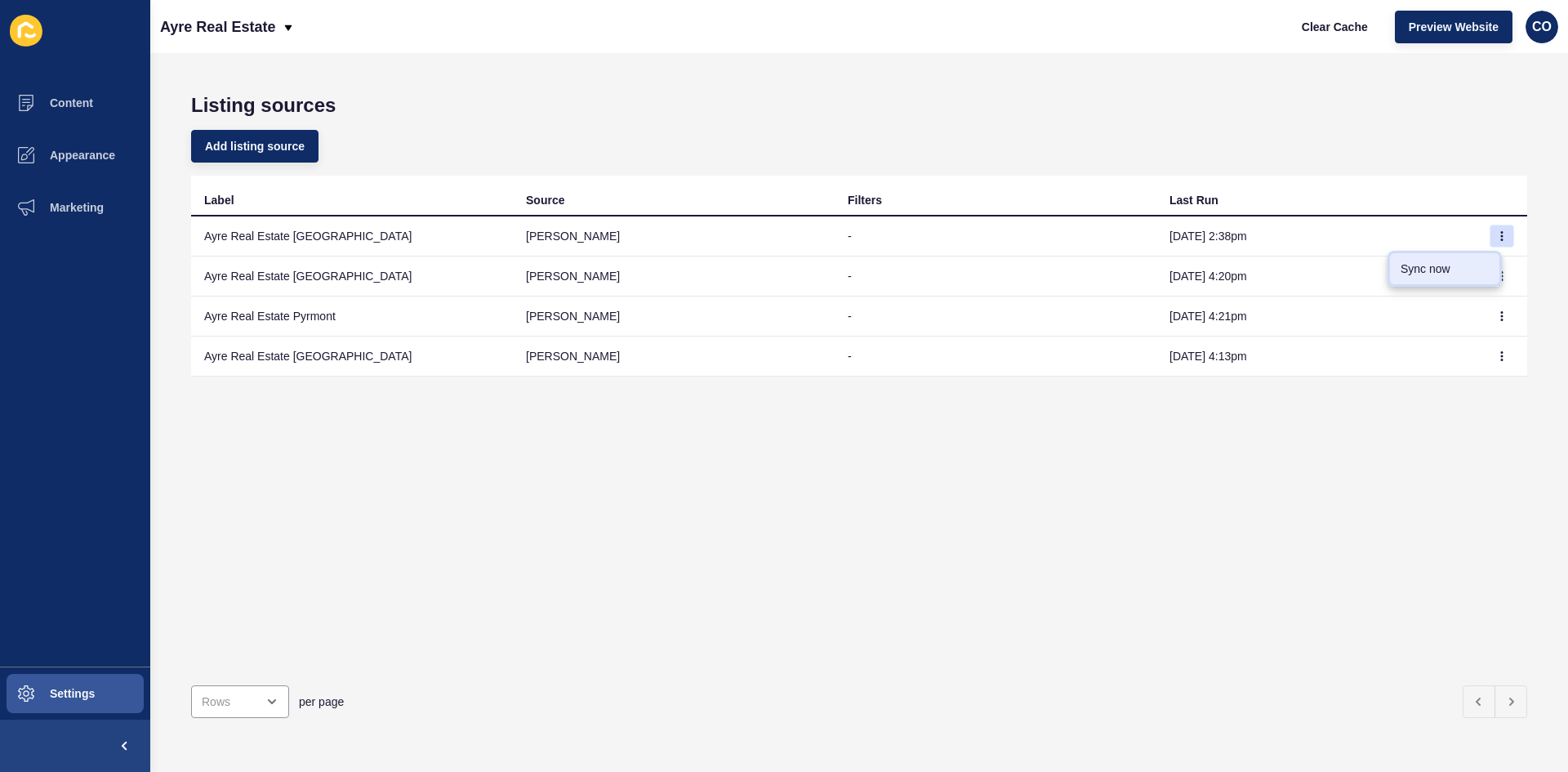
click at [1438, 267] on link "Sync now" at bounding box center [1445, 268] width 114 height 36
